Goal: Information Seeking & Learning: Learn about a topic

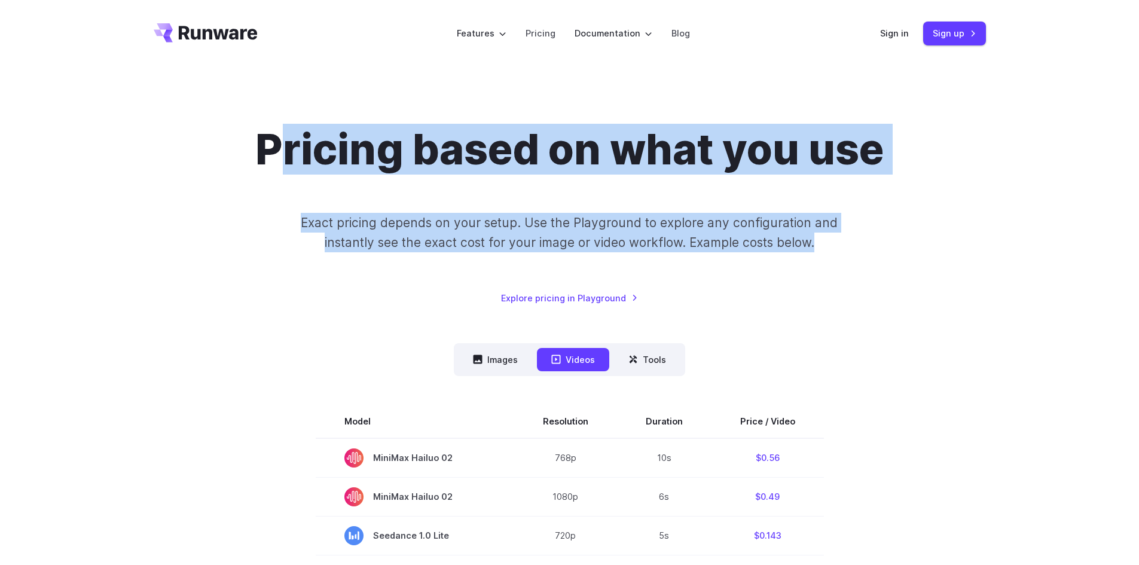
drag, startPoint x: 349, startPoint y: 173, endPoint x: 899, endPoint y: 270, distance: 558.6
click at [899, 270] on div "Pricing based on what you use Exact pricing depends on your setup. Use the Play…" at bounding box center [570, 214] width 832 height 181
click at [905, 265] on div "Pricing based on what you use Exact pricing depends on your setup. Use the Play…" at bounding box center [570, 214] width 832 height 181
drag, startPoint x: 879, startPoint y: 259, endPoint x: 233, endPoint y: 218, distance: 647.0
click at [213, 215] on div "Pricing based on what you use Exact pricing depends on your setup. Use the Play…" at bounding box center [570, 214] width 832 height 181
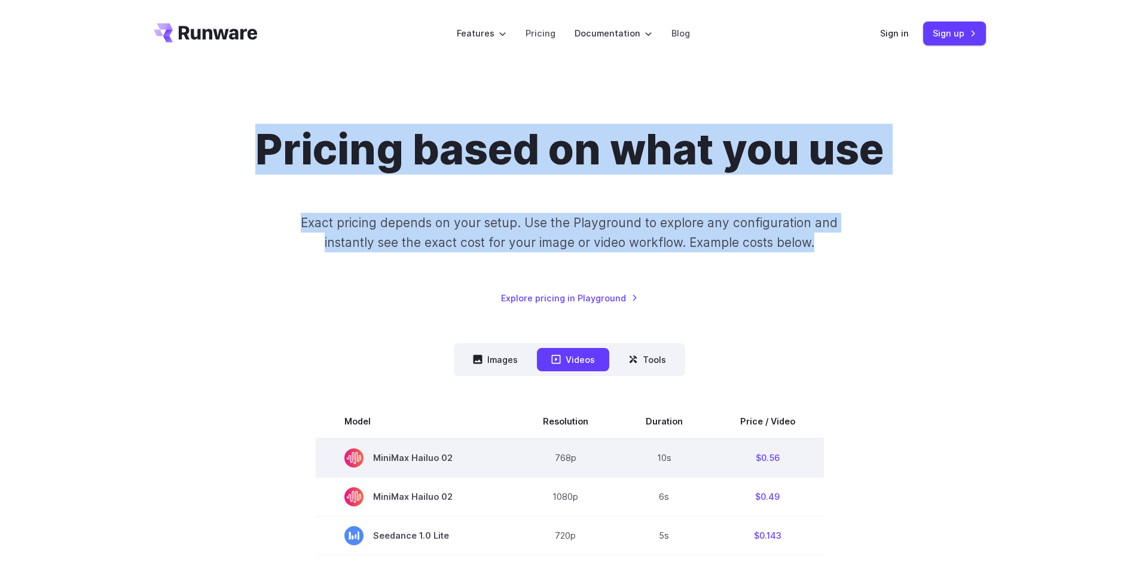
scroll to position [239, 0]
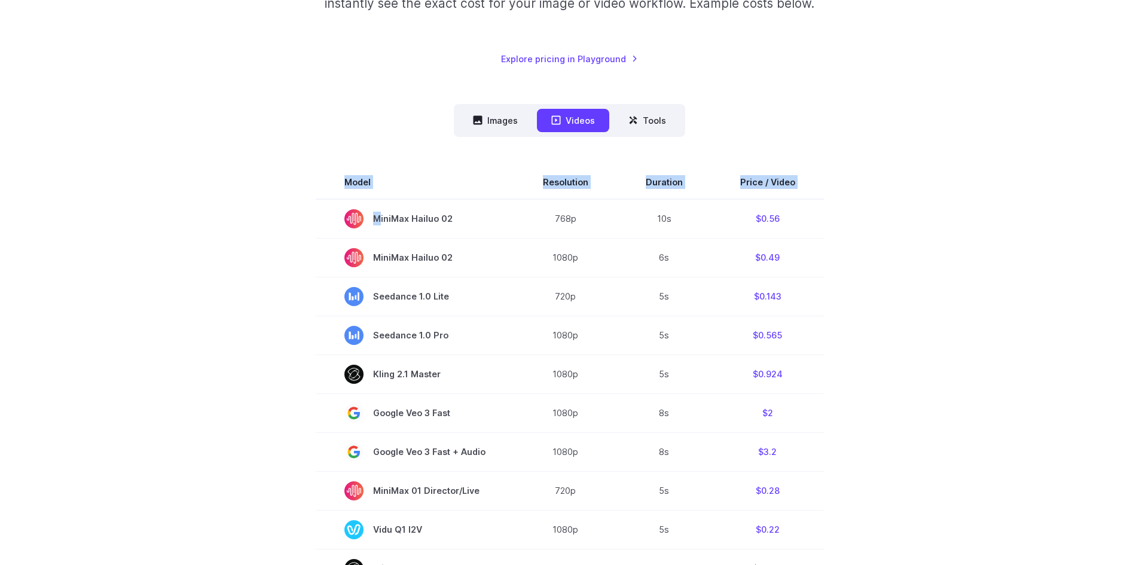
drag, startPoint x: 479, startPoint y: 228, endPoint x: 921, endPoint y: 261, distance: 443.1
click at [921, 261] on section "Model Resolution Duration Price / Video MiniMax Hailuo 02 768p 10s $0.56 MiniMa…" at bounding box center [570, 571] width 832 height 811
click at [921, 260] on section "Model Resolution Duration Price / Video MiniMax Hailuo 02 768p 10s $0.56 MiniMa…" at bounding box center [570, 571] width 832 height 811
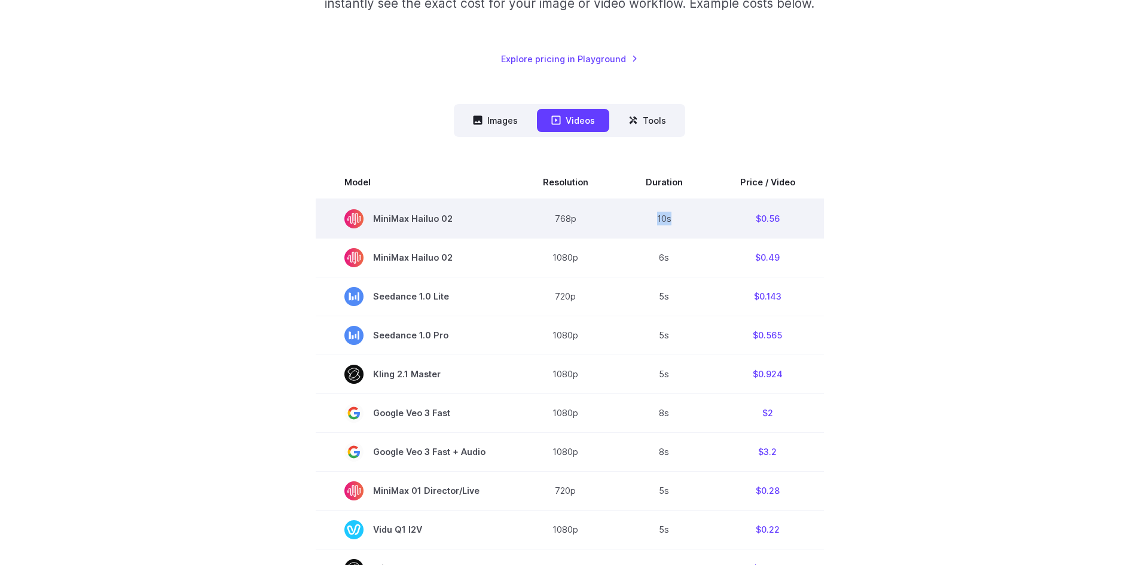
drag, startPoint x: 655, startPoint y: 221, endPoint x: 678, endPoint y: 221, distance: 22.7
click at [678, 221] on td "10s" at bounding box center [664, 218] width 94 height 39
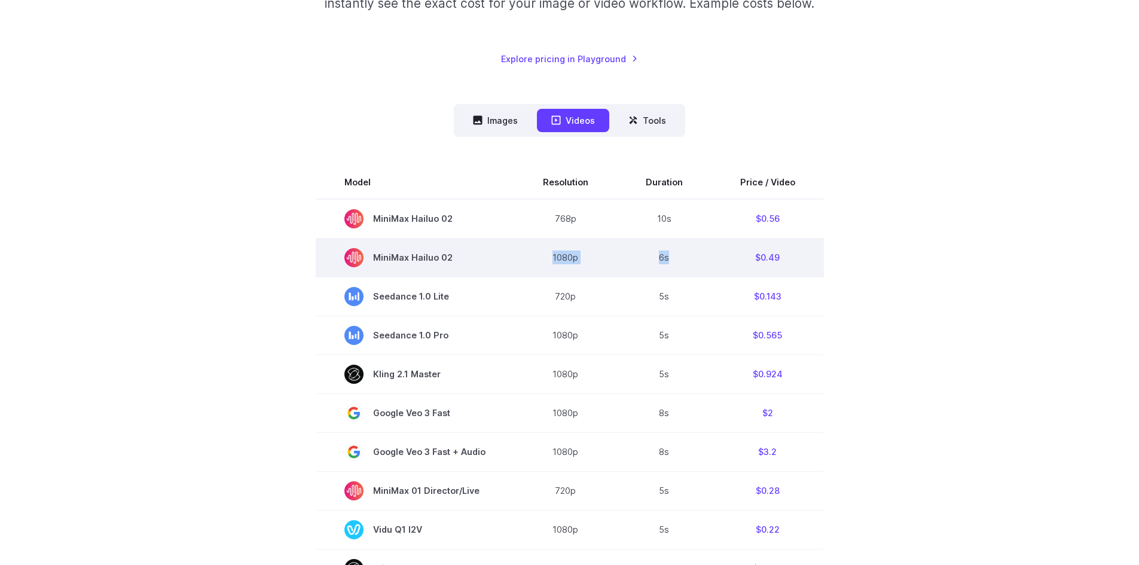
drag, startPoint x: 551, startPoint y: 262, endPoint x: 682, endPoint y: 261, distance: 130.3
click at [681, 261] on tr "MiniMax Hailuo 02 1080p 6s $0.49" at bounding box center [570, 257] width 508 height 39
click at [689, 263] on td "6s" at bounding box center [664, 257] width 94 height 39
drag, startPoint x: 804, startPoint y: 258, endPoint x: 742, endPoint y: 256, distance: 61.6
click at [742, 256] on td "$0.49" at bounding box center [767, 257] width 112 height 39
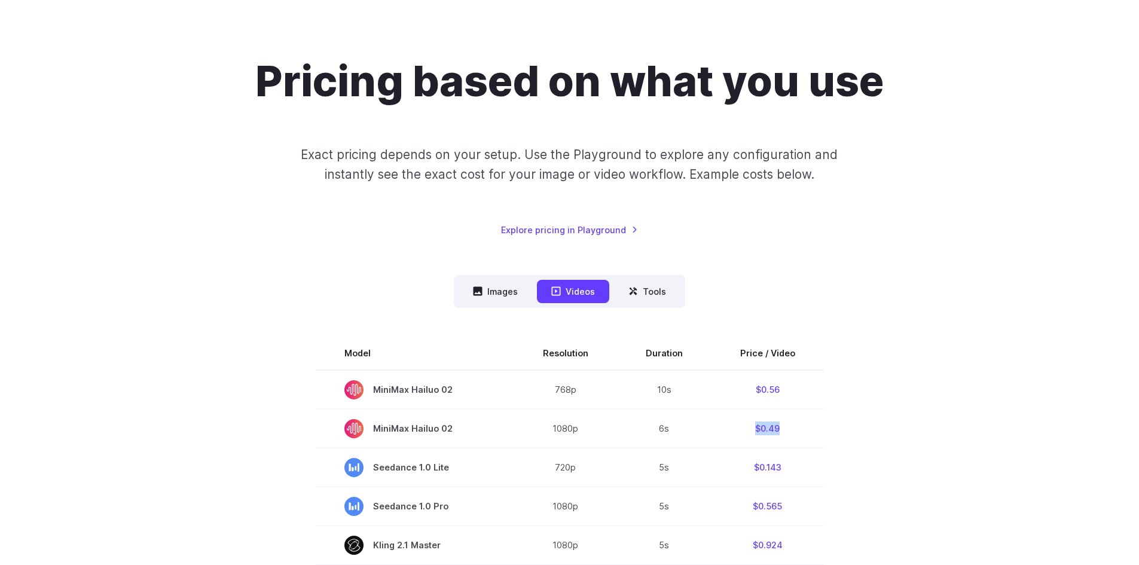
scroll to position [120, 0]
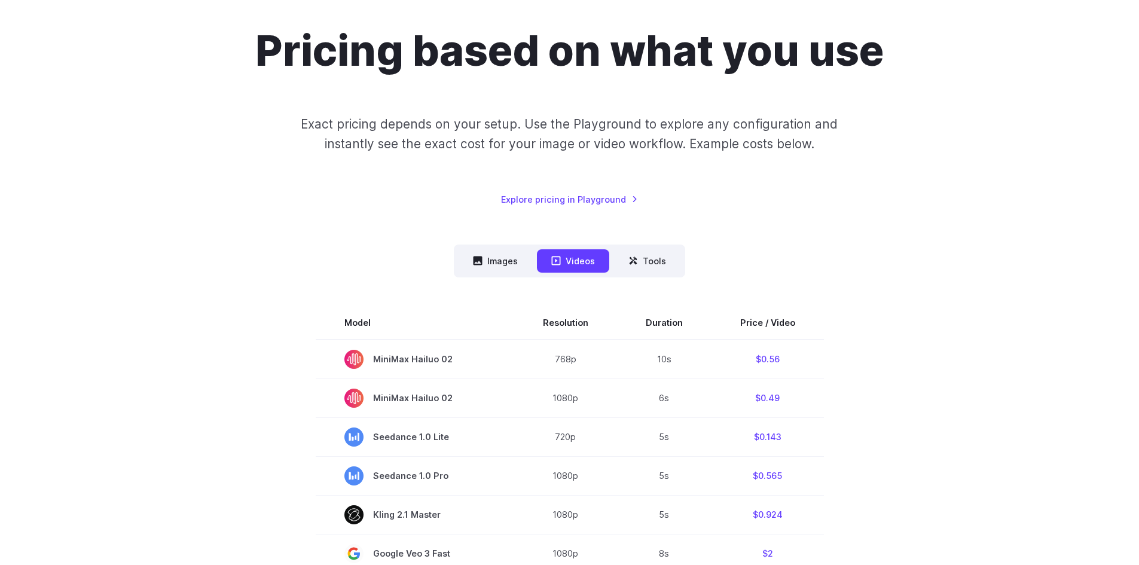
scroll to position [120, 0]
